Goal: Find specific page/section: Find specific page/section

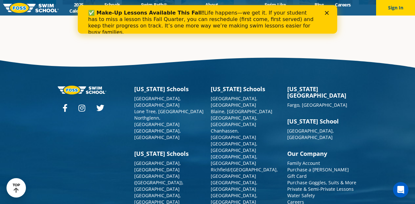
scroll to position [1630, 0]
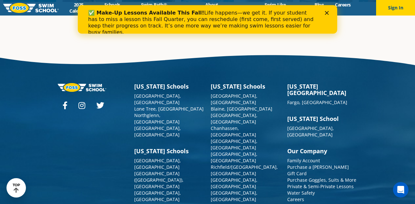
click at [325, 12] on icon "Close" at bounding box center [327, 13] width 4 height 4
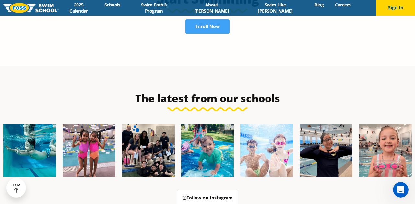
scroll to position [1453, 0]
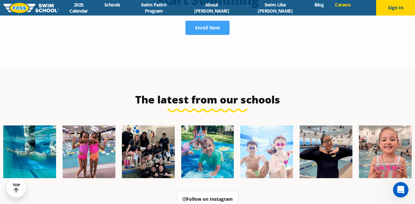
click at [329, 8] on link "Careers" at bounding box center [342, 5] width 27 height 6
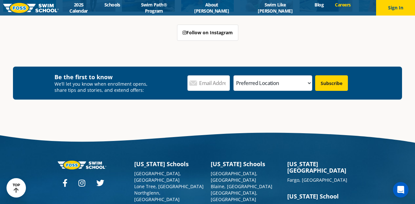
scroll to position [2098, 0]
